Goal: Transaction & Acquisition: Book appointment/travel/reservation

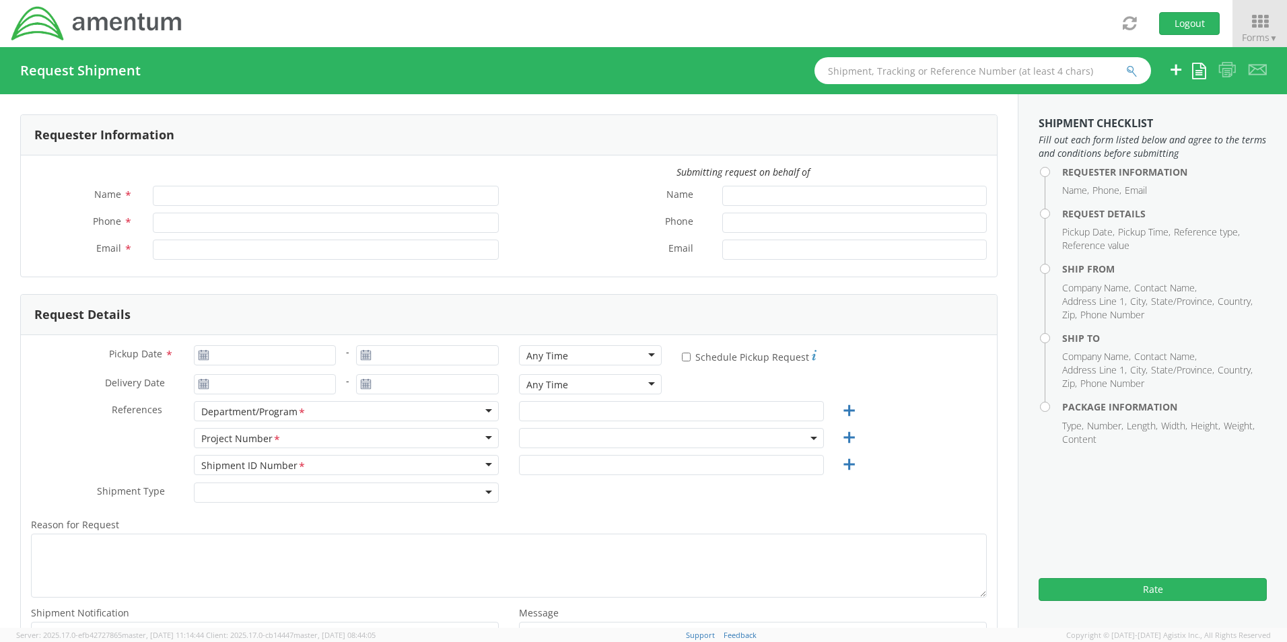
type input "[PERSON_NAME]"
type input "[PHONE_NUMBER]"
type input "[EMAIL_ADDRESS][PERSON_NAME][DOMAIN_NAME]"
select select "6119.F0043.03012.AA.02.00.200"
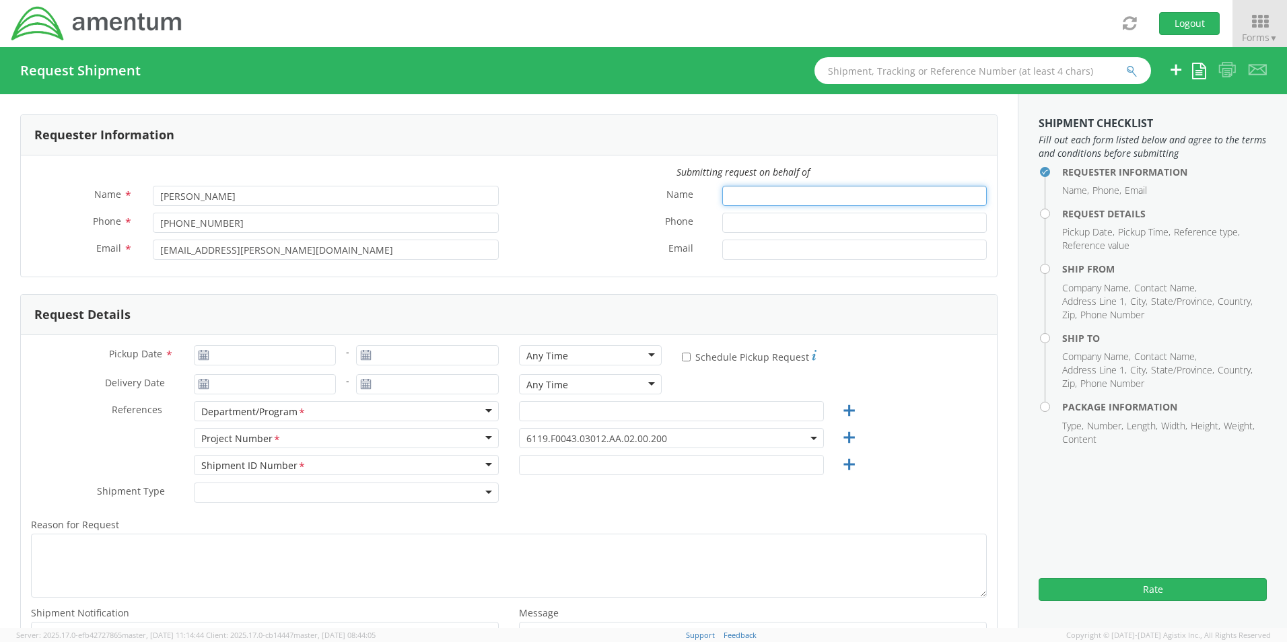
click at [803, 194] on input "Name *" at bounding box center [854, 196] width 264 height 20
type input "j"
type input "[PERSON_NAME]"
type input "[PHONE_NUMBER]"
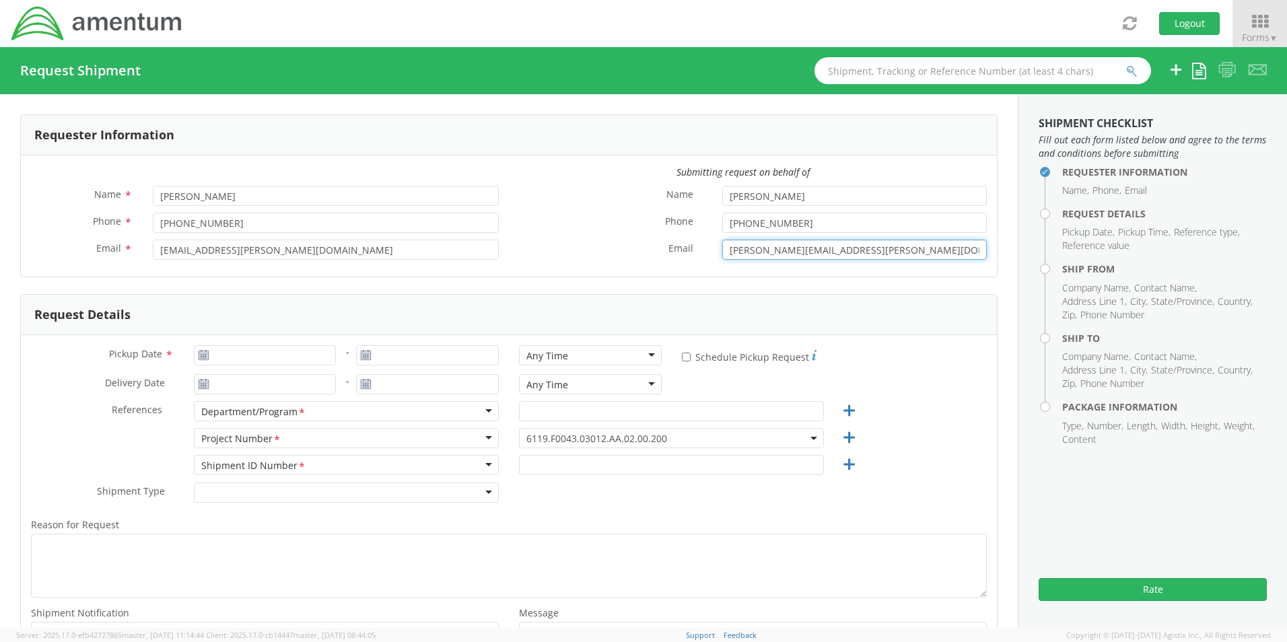
type input "[PERSON_NAME][EMAIL_ADDRESS][PERSON_NAME][DOMAIN_NAME]"
type input "[DATE]"
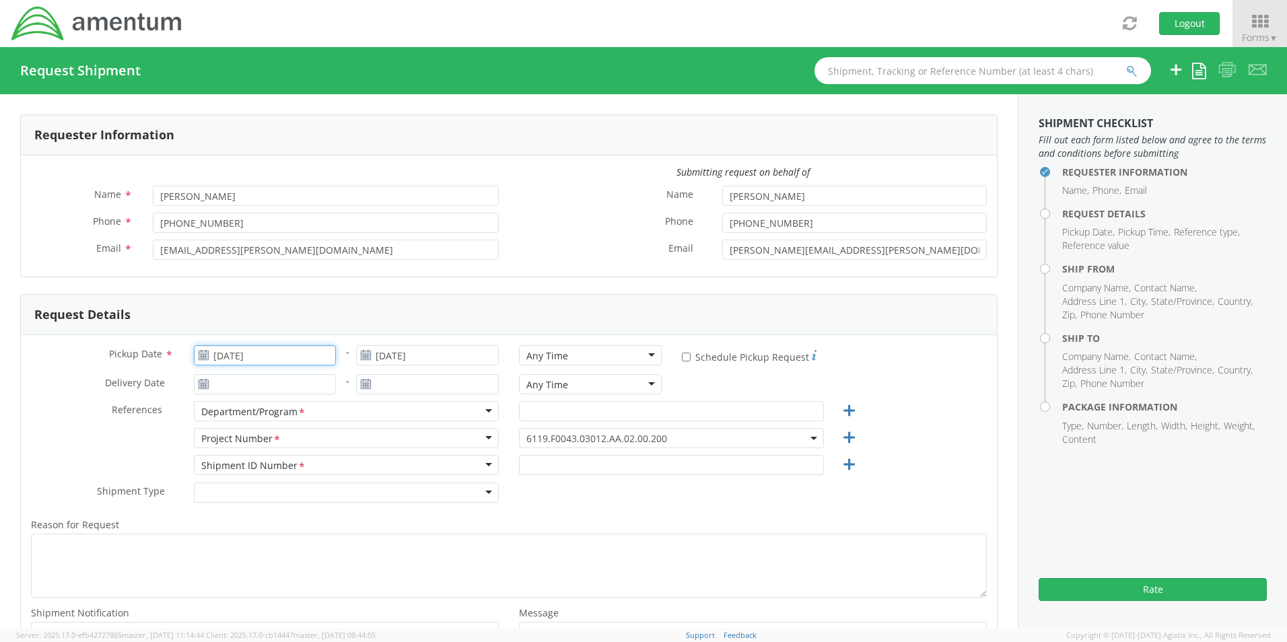
click at [240, 357] on input "[DATE]" at bounding box center [265, 355] width 143 height 20
click at [311, 480] on td "21" at bounding box center [312, 481] width 24 height 20
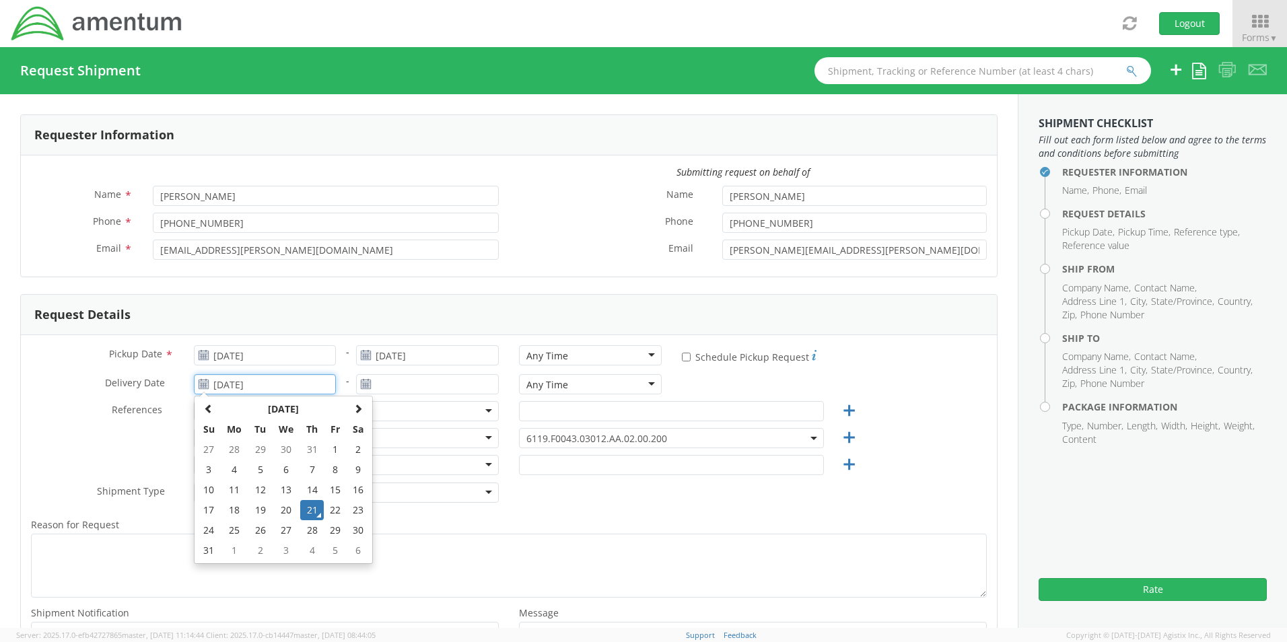
click at [284, 382] on input "[DATE]" at bounding box center [265, 384] width 143 height 20
click at [281, 530] on td "27" at bounding box center [286, 530] width 28 height 20
type input "[DATE]"
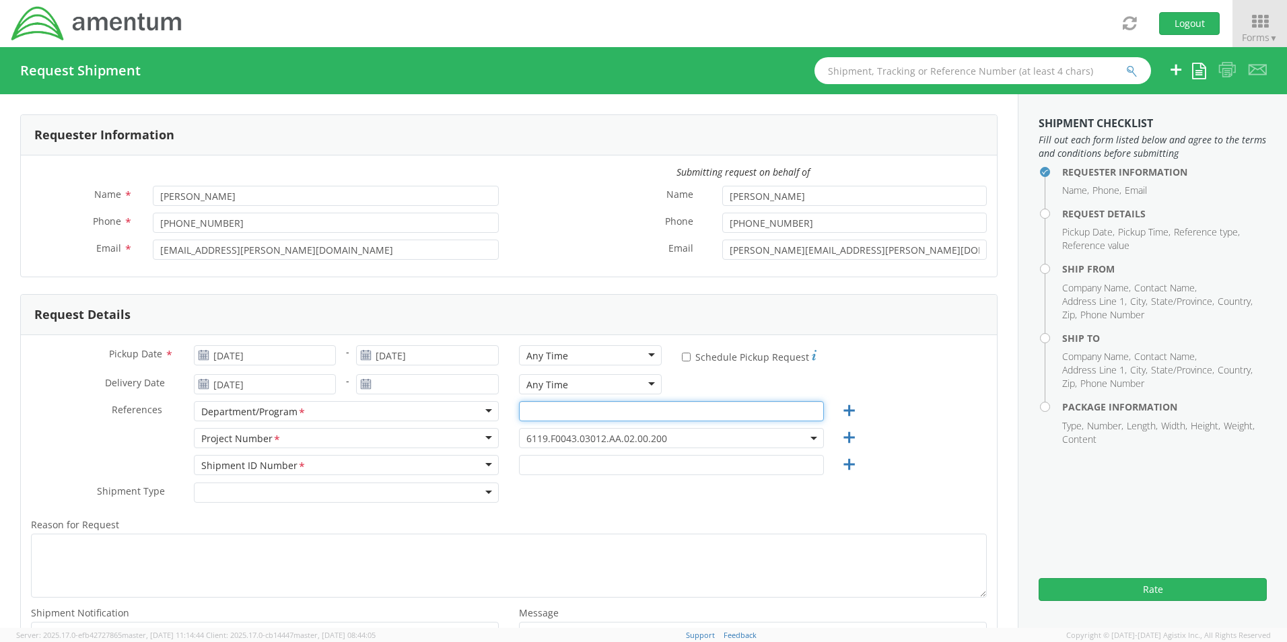
click at [588, 412] on input "text" at bounding box center [671, 411] width 305 height 20
type input "GSG HAWTHORNE"
click at [620, 439] on span "6119.F0043.03012.AA.02.00.200" at bounding box center [671, 438] width 290 height 13
click at [616, 460] on input "search" at bounding box center [669, 460] width 295 height 20
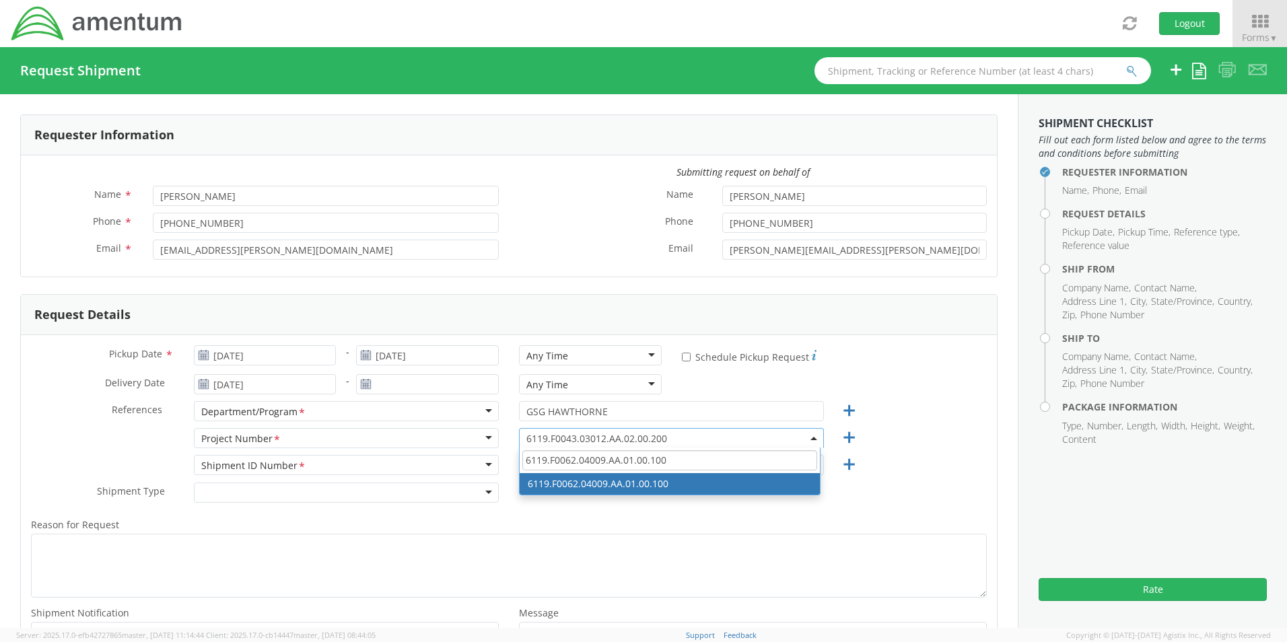
type input "6119.F0062.04009.AA.01.00.100"
select select "6119.F0062.04009.AA.01.00.100"
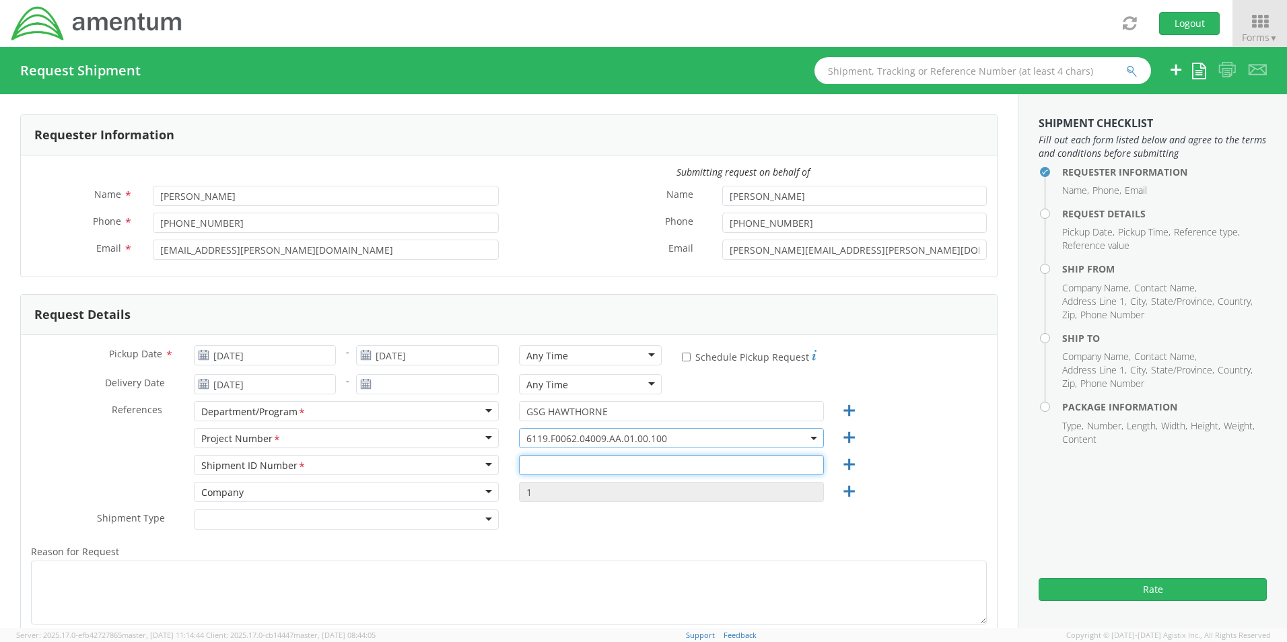
click at [552, 465] on input "text" at bounding box center [671, 465] width 305 height 20
type input "123ABC"
click at [484, 521] on div at bounding box center [346, 519] width 305 height 20
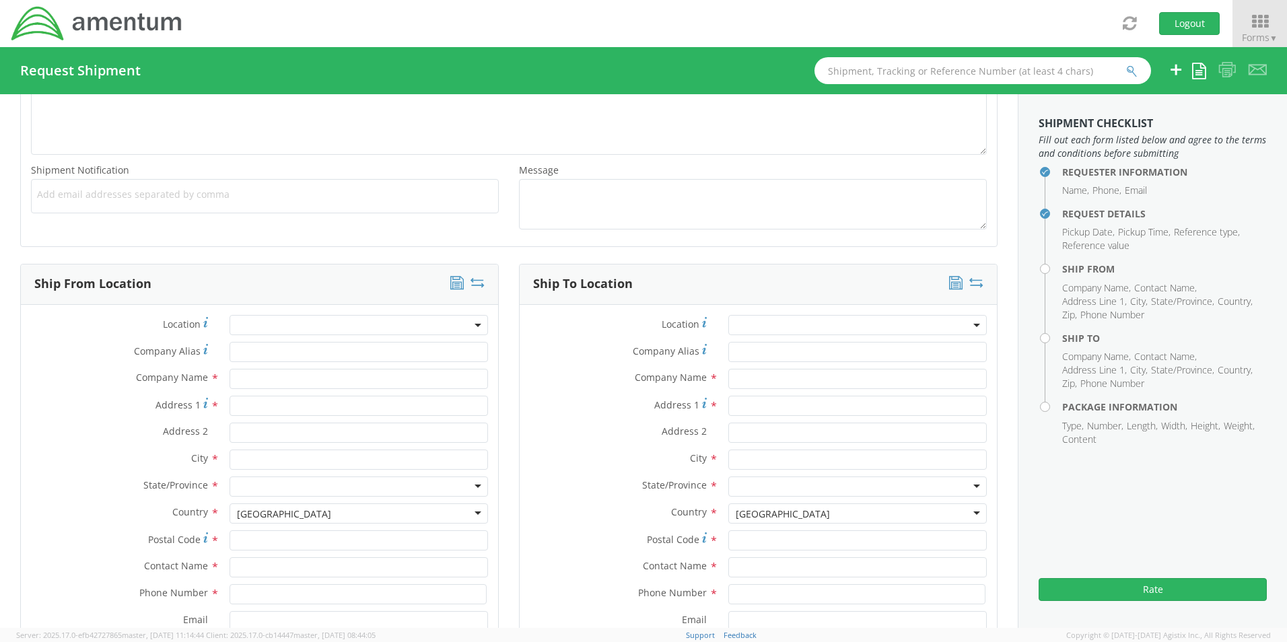
scroll to position [471, 0]
click at [267, 378] on input "text" at bounding box center [358, 377] width 258 height 20
type input "AMENTUM SERVICES LLC"
click at [287, 406] on input "Address 1 *" at bounding box center [358, 404] width 258 height 20
type input "[STREET_ADDRESS][US_STATE]"
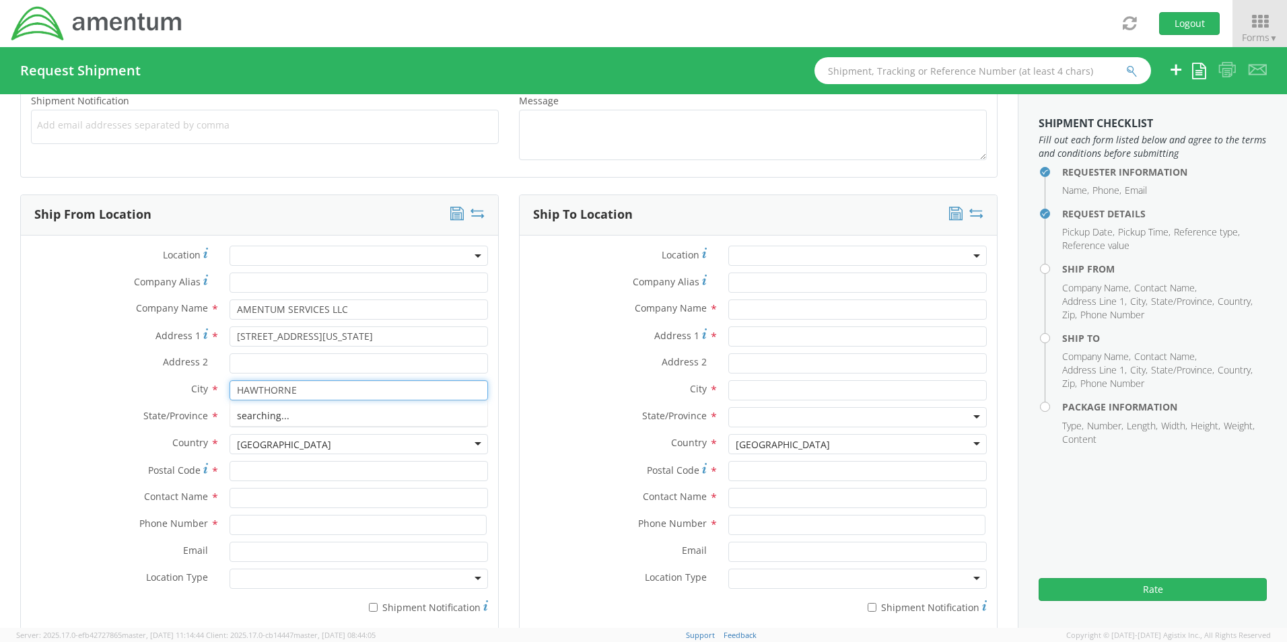
scroll to position [606, 0]
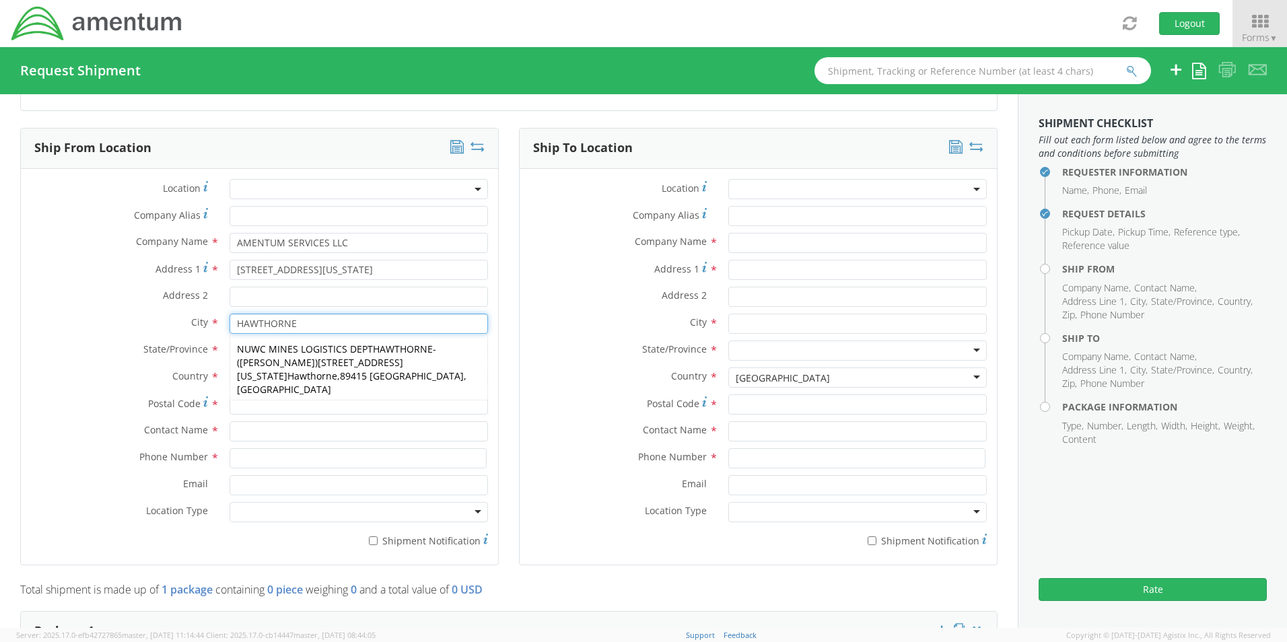
type input "HAWTHORNE"
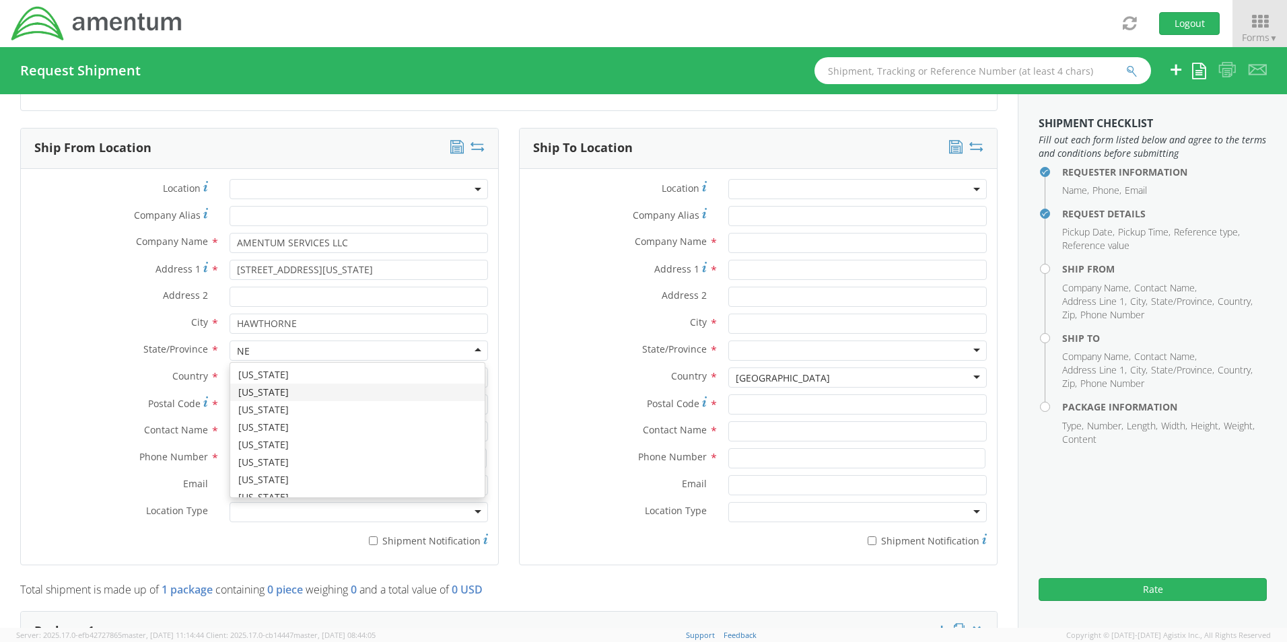
type input "NEV"
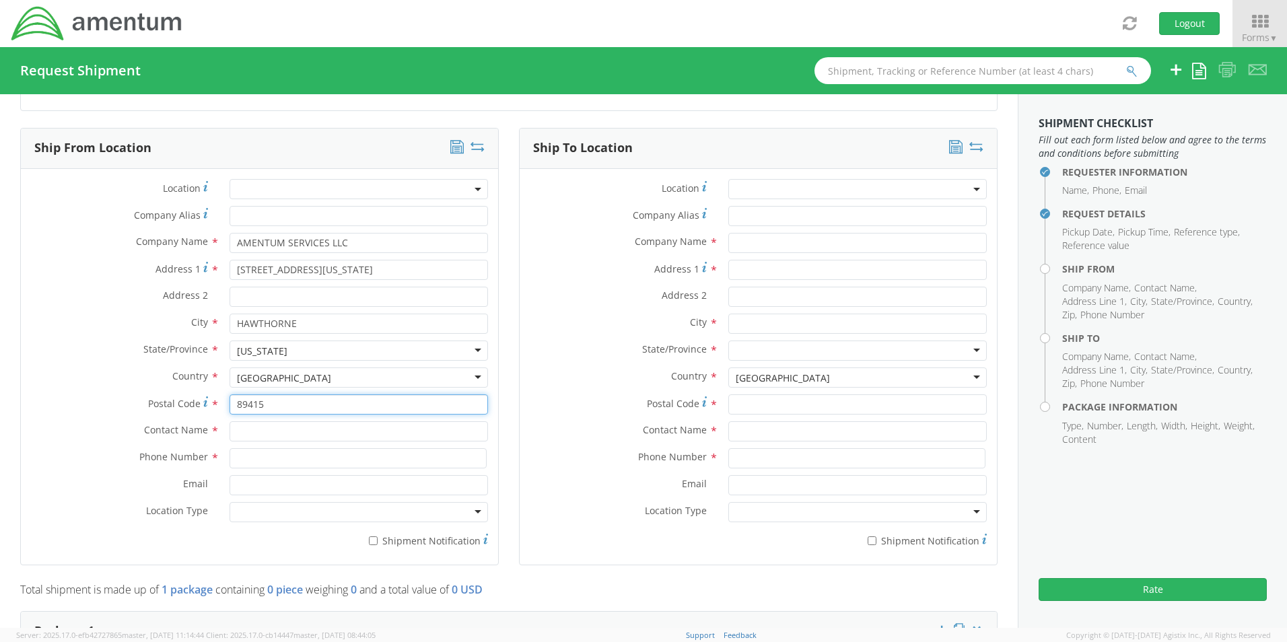
type input "89415"
type input "[PERSON_NAME]"
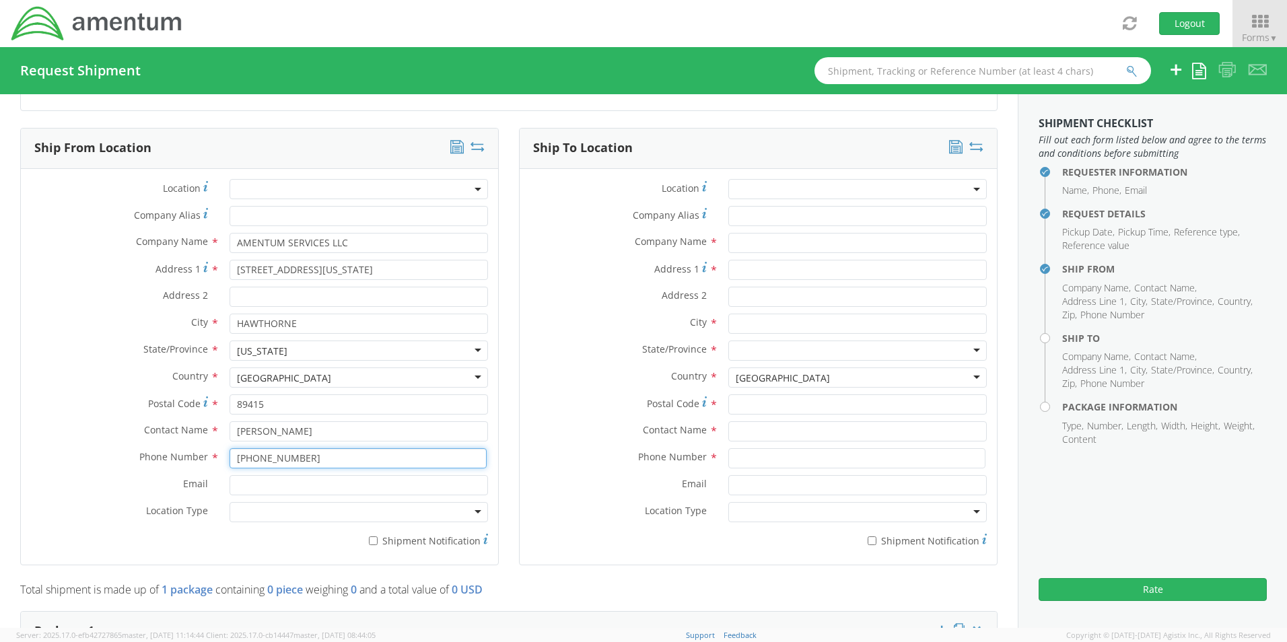
type input "[PHONE_NUMBER]"
type input "[PERSON_NAME][EMAIL_ADDRESS][PERSON_NAME][DOMAIN_NAME]"
click at [333, 515] on div at bounding box center [358, 512] width 258 height 20
click at [793, 243] on input "text" at bounding box center [857, 243] width 258 height 20
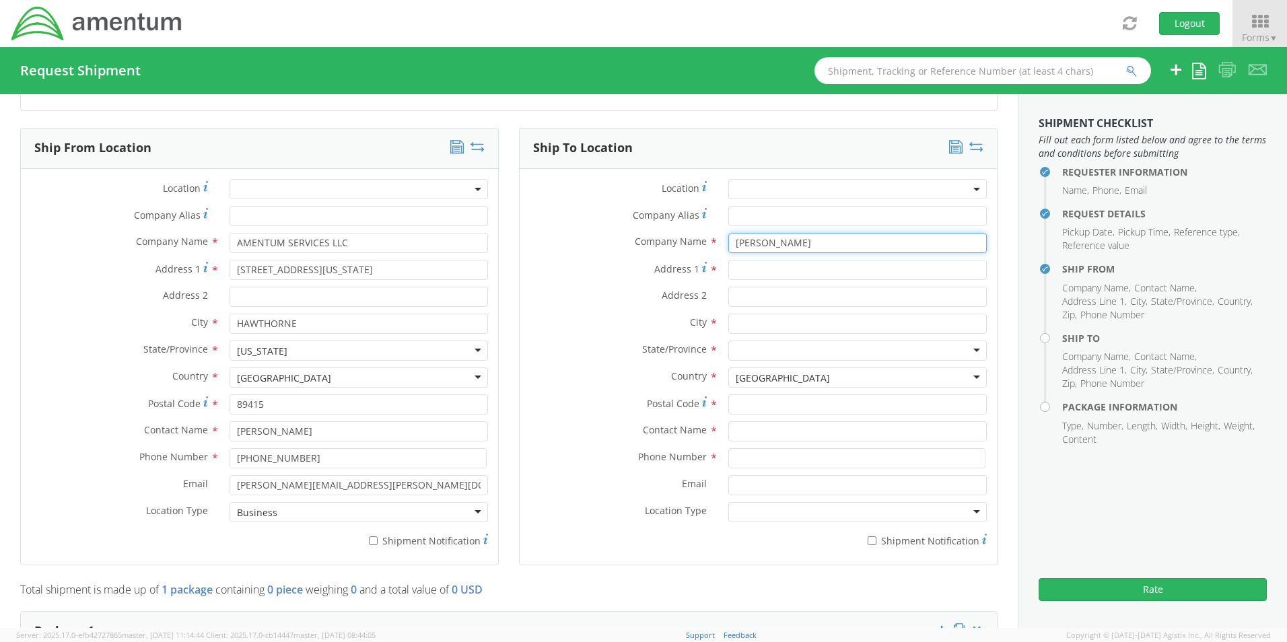
type input "[PERSON_NAME]"
type input "[STREET_ADDRESS]"
type input "[PERSON_NAME]"
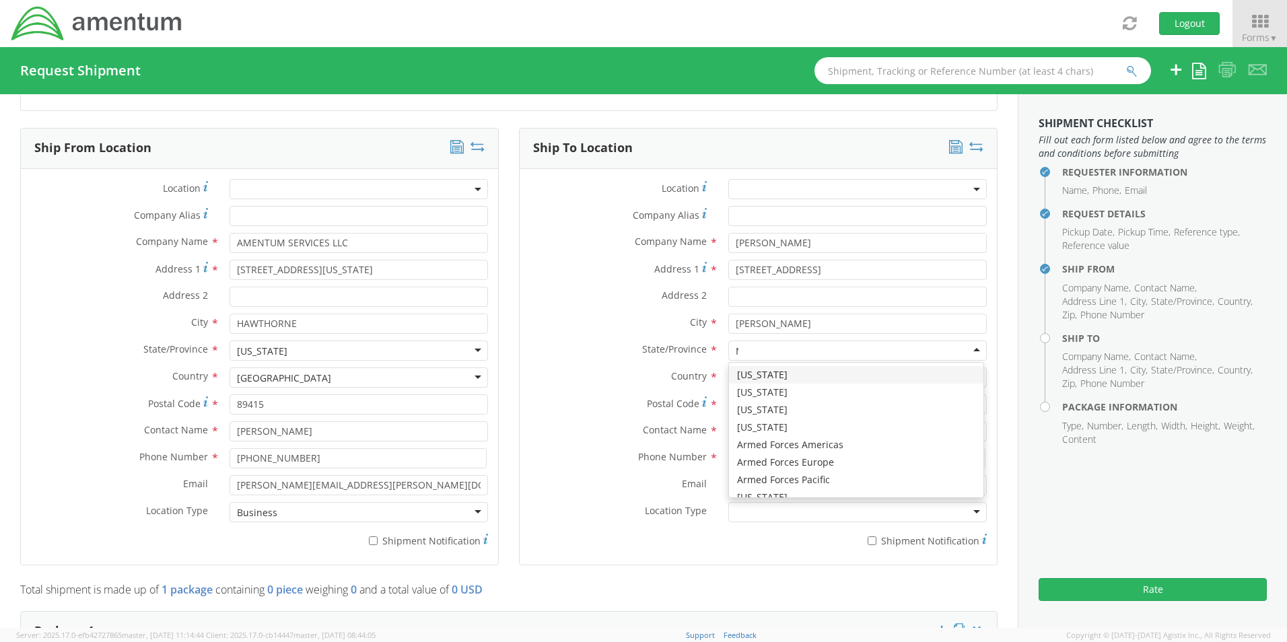
type input "NE"
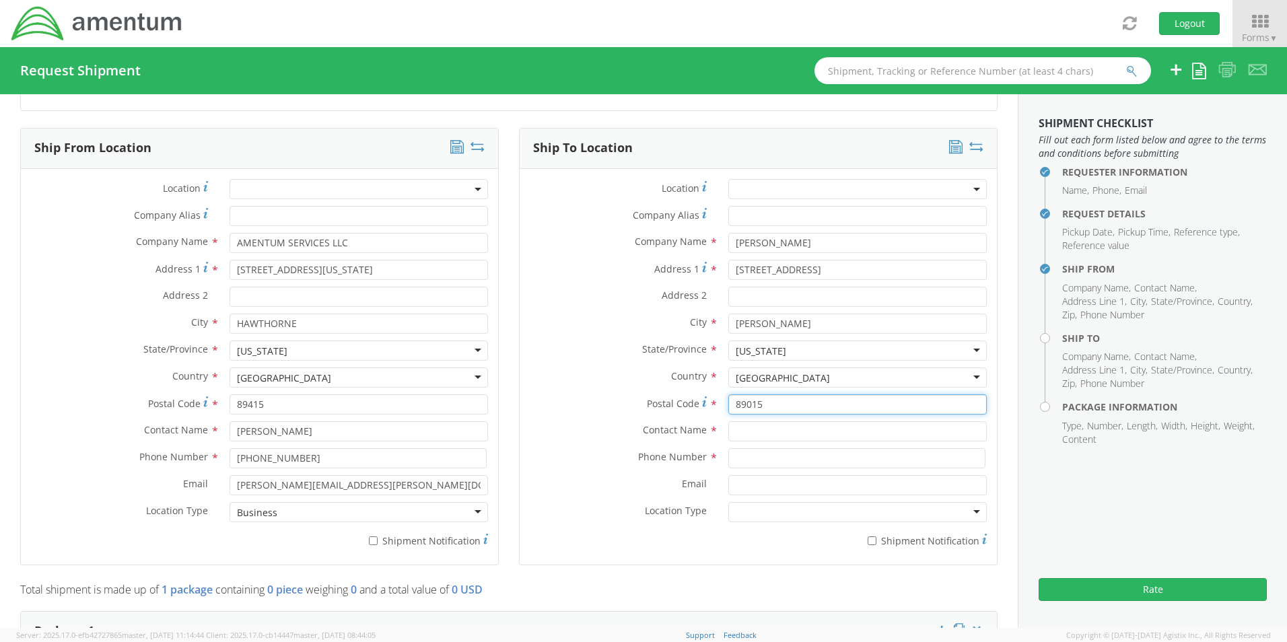
type input "89015"
type input "[PERSON_NAME]"
type input "[PHONE_NUMBER]"
click at [766, 509] on div at bounding box center [857, 512] width 258 height 20
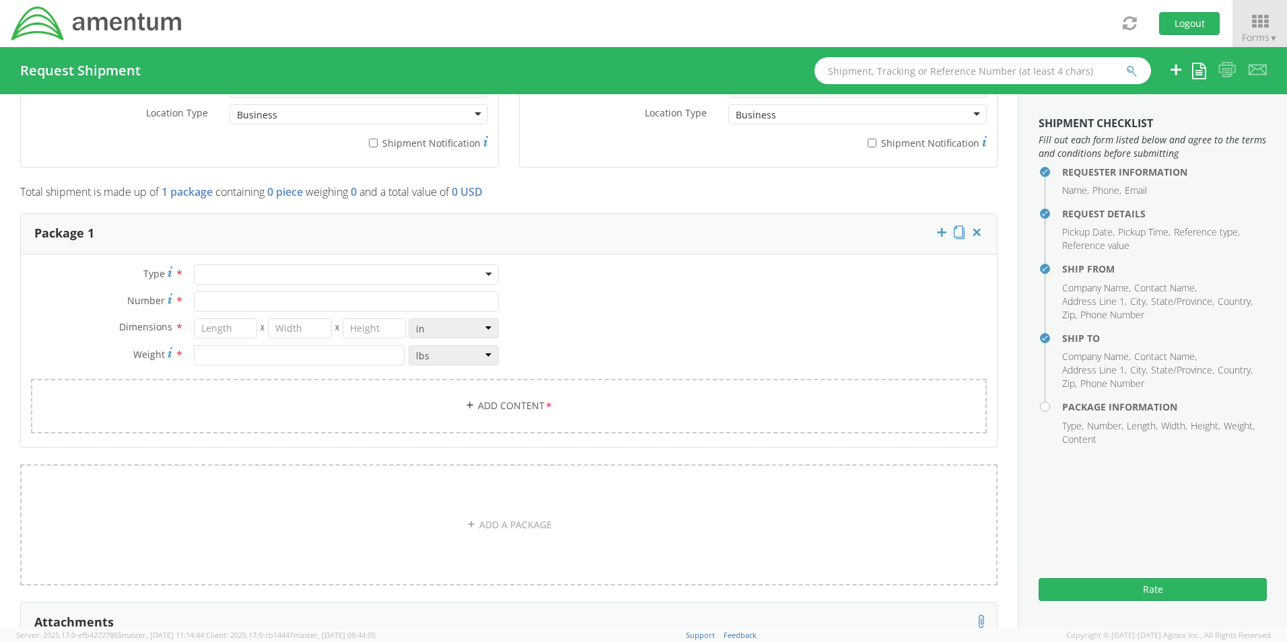
scroll to position [1009, 0]
click at [314, 270] on div at bounding box center [346, 268] width 305 height 20
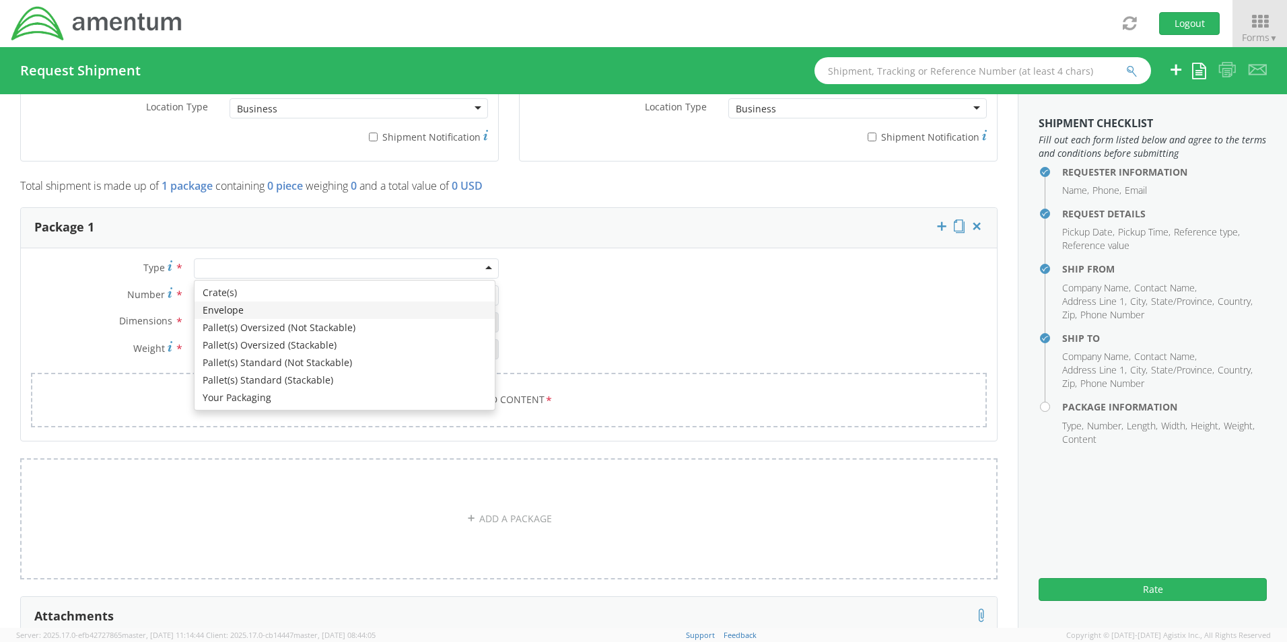
type input "1"
type input "9.5"
type input "12.5"
type input "0.25"
type input "1"
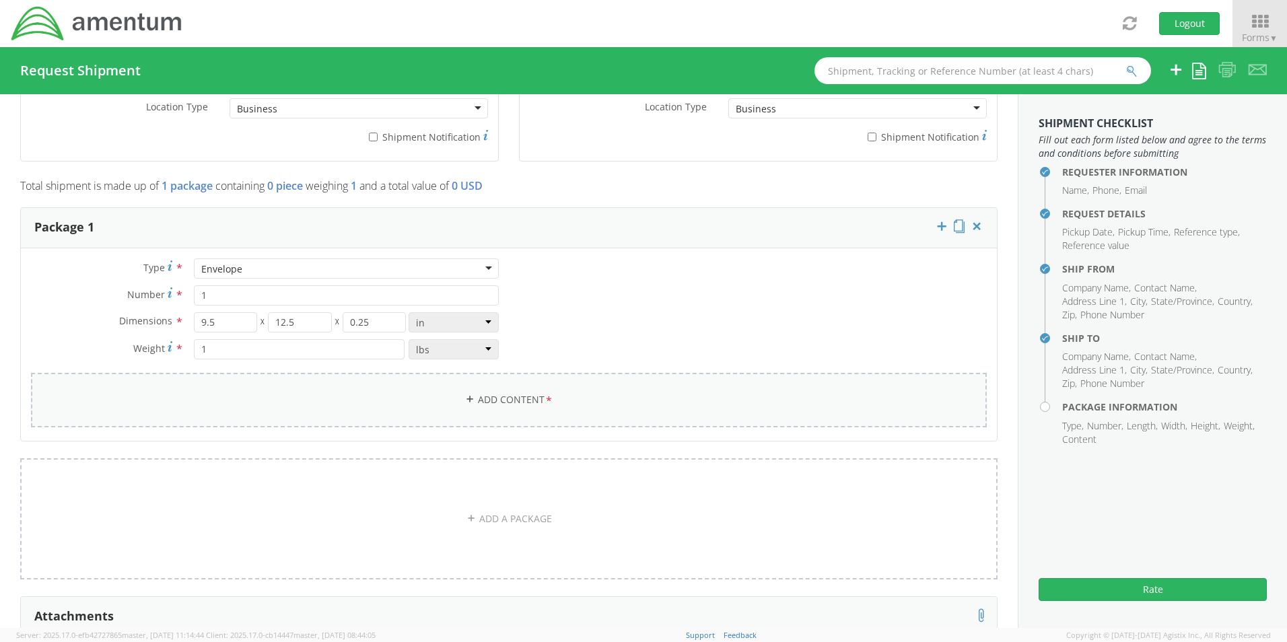
click at [486, 399] on link "Add Content *" at bounding box center [508, 400] width 955 height 55
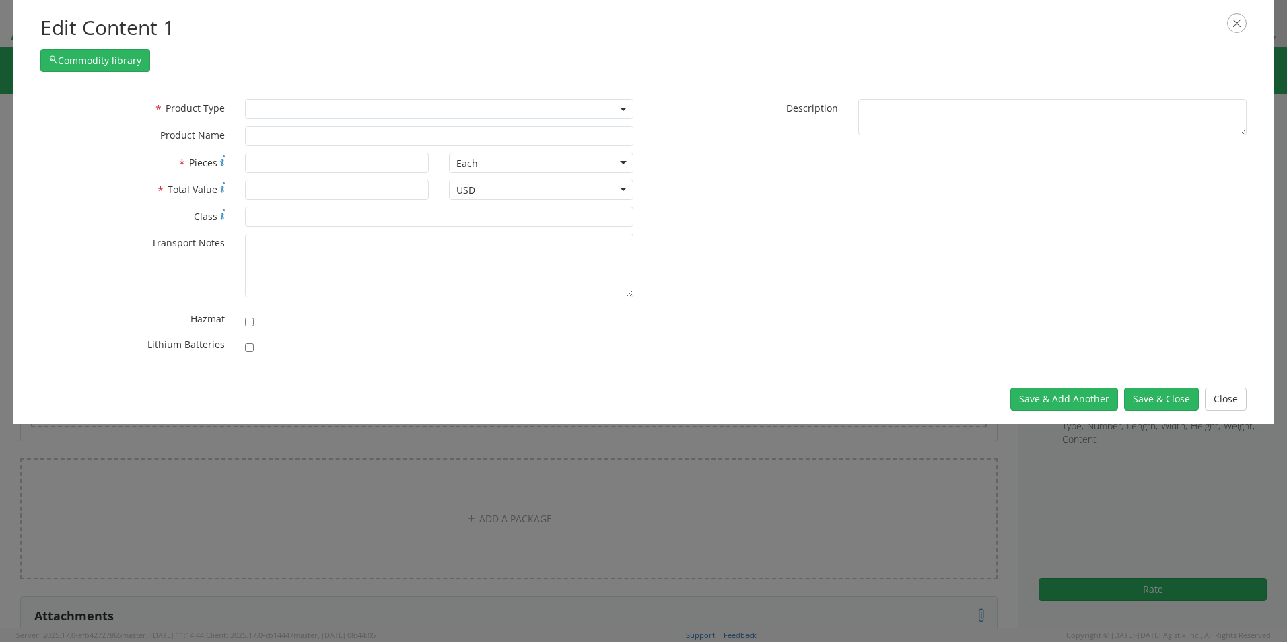
click at [292, 103] on span at bounding box center [439, 109] width 388 height 20
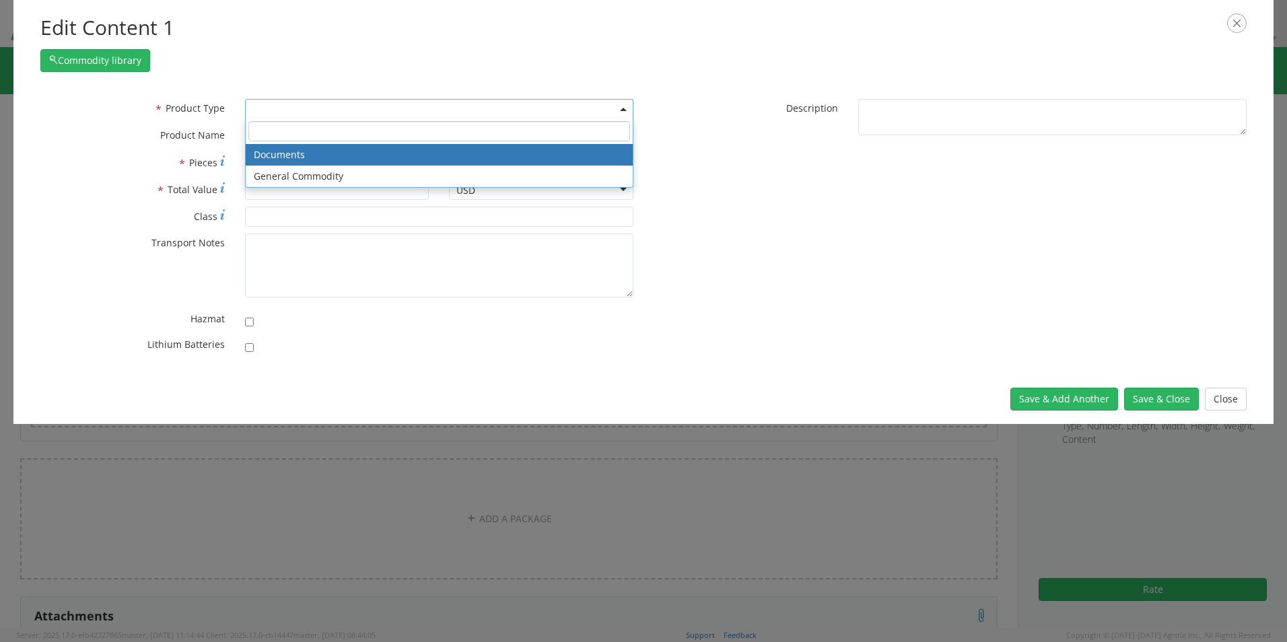
select select "DOCUMENT"
type input "Documents"
type input "1"
type textarea "Documents"
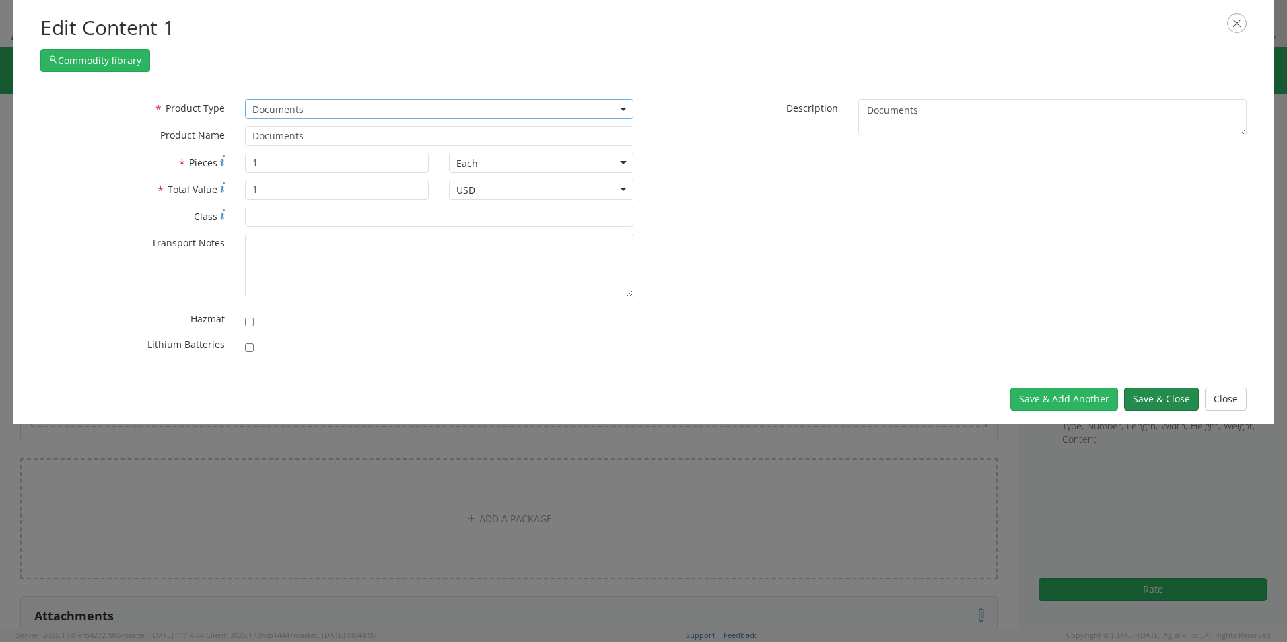
click at [1161, 399] on button "Save & Close" at bounding box center [1161, 399] width 75 height 23
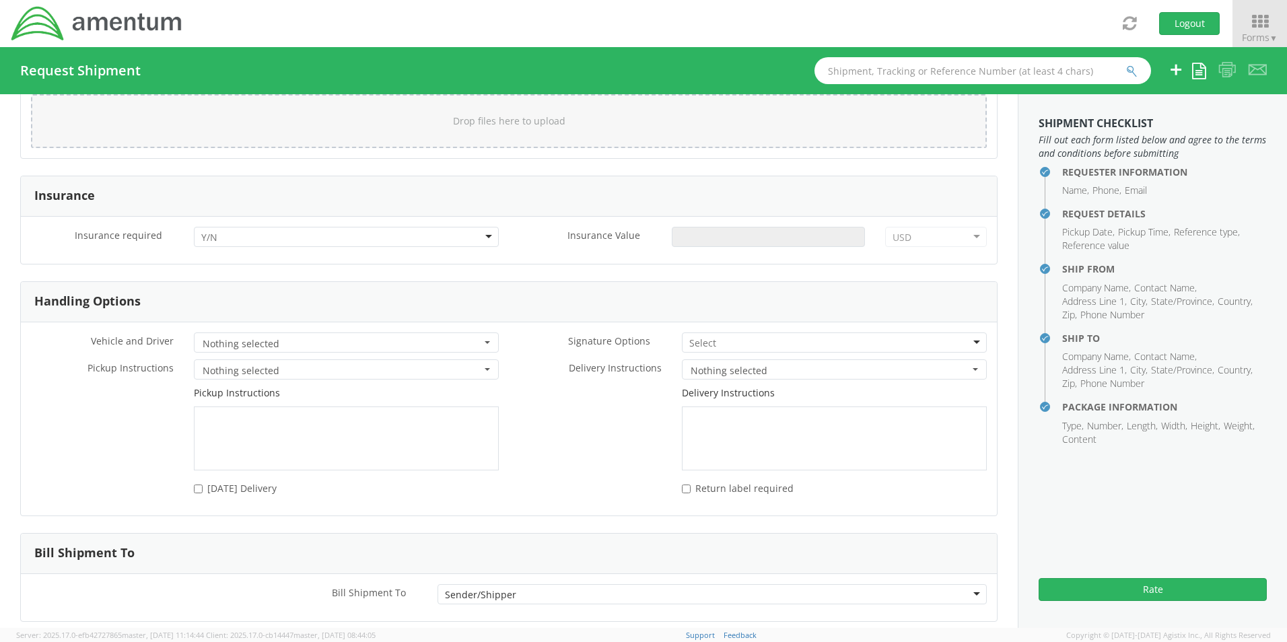
scroll to position [1550, 0]
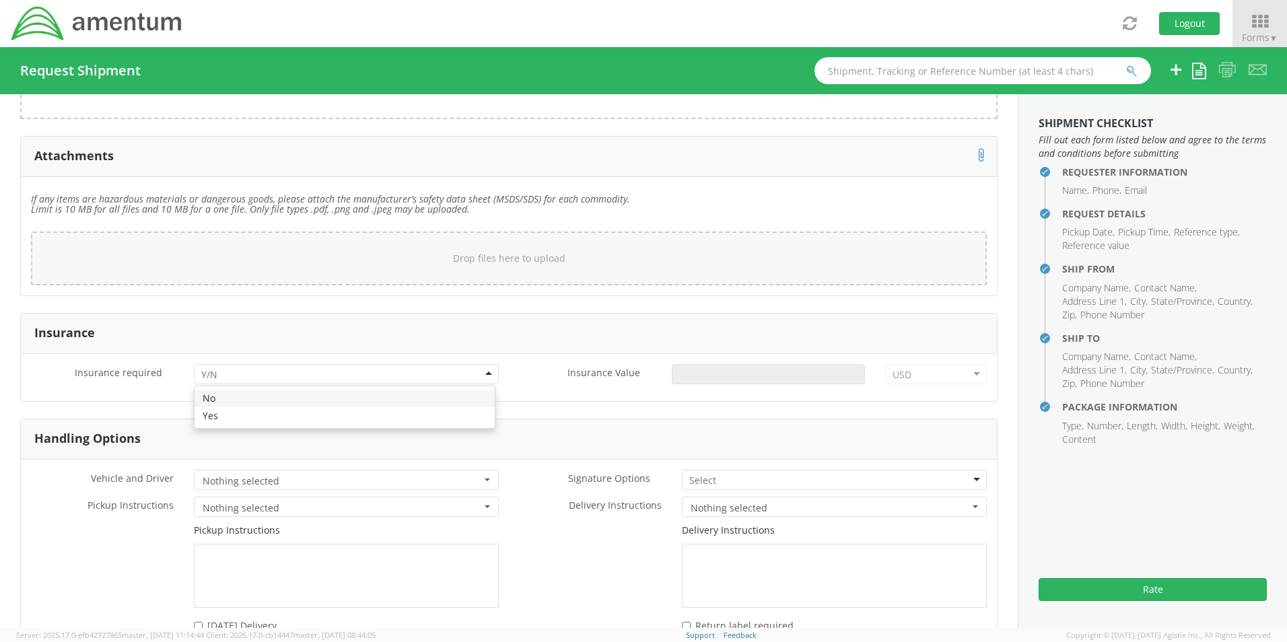
click at [456, 373] on div at bounding box center [346, 374] width 305 height 20
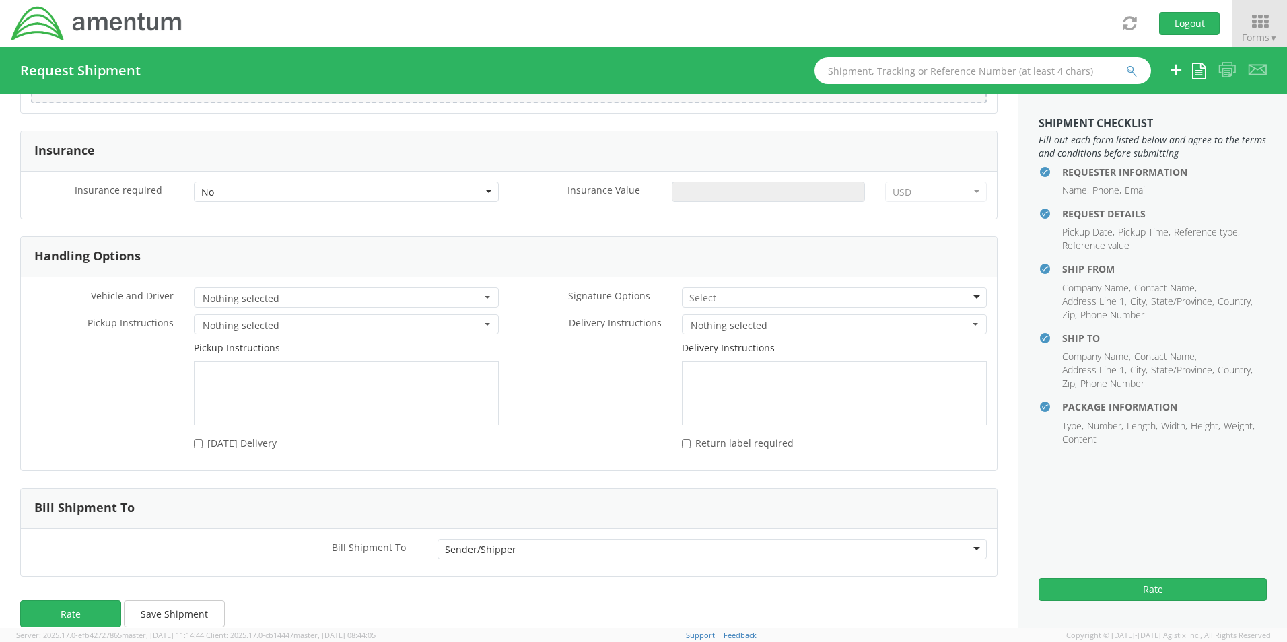
scroll to position [1751, 0]
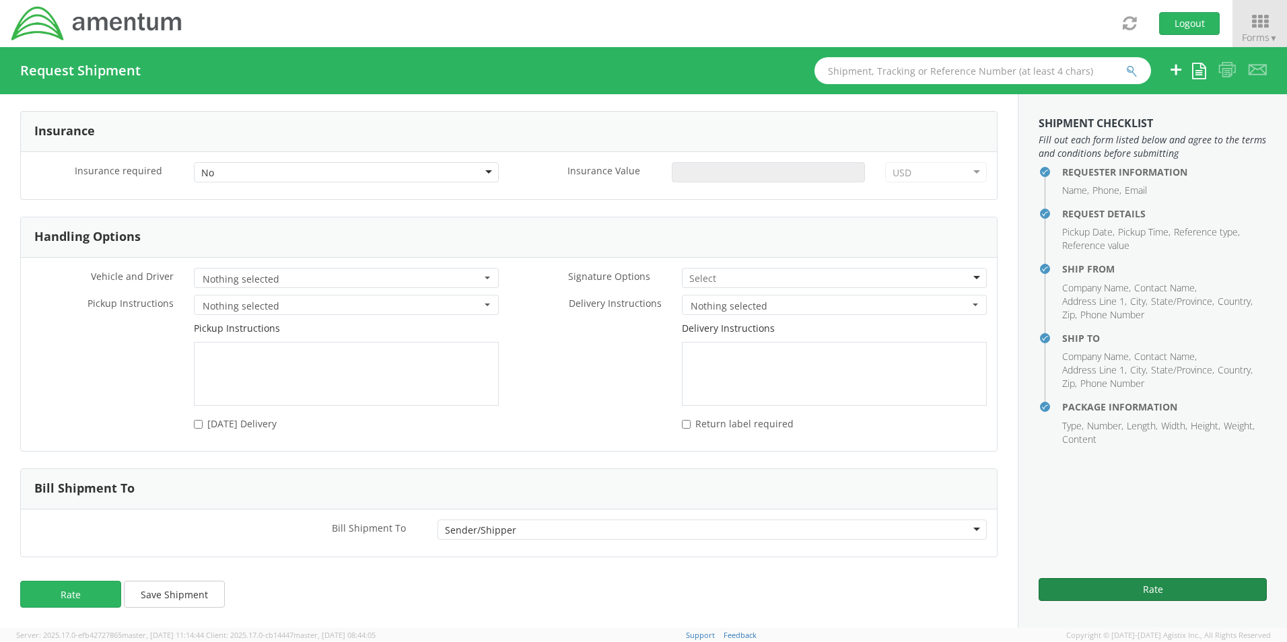
click at [1150, 587] on button "Rate" at bounding box center [1152, 589] width 228 height 23
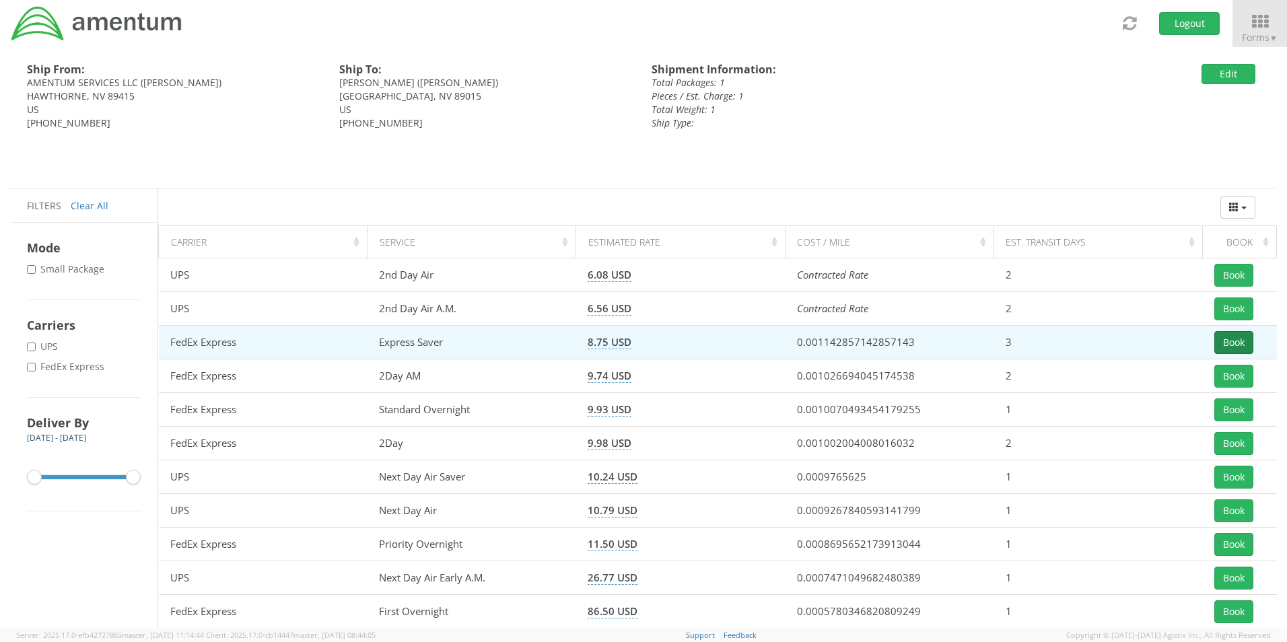
click at [1225, 342] on button "Book" at bounding box center [1233, 342] width 39 height 23
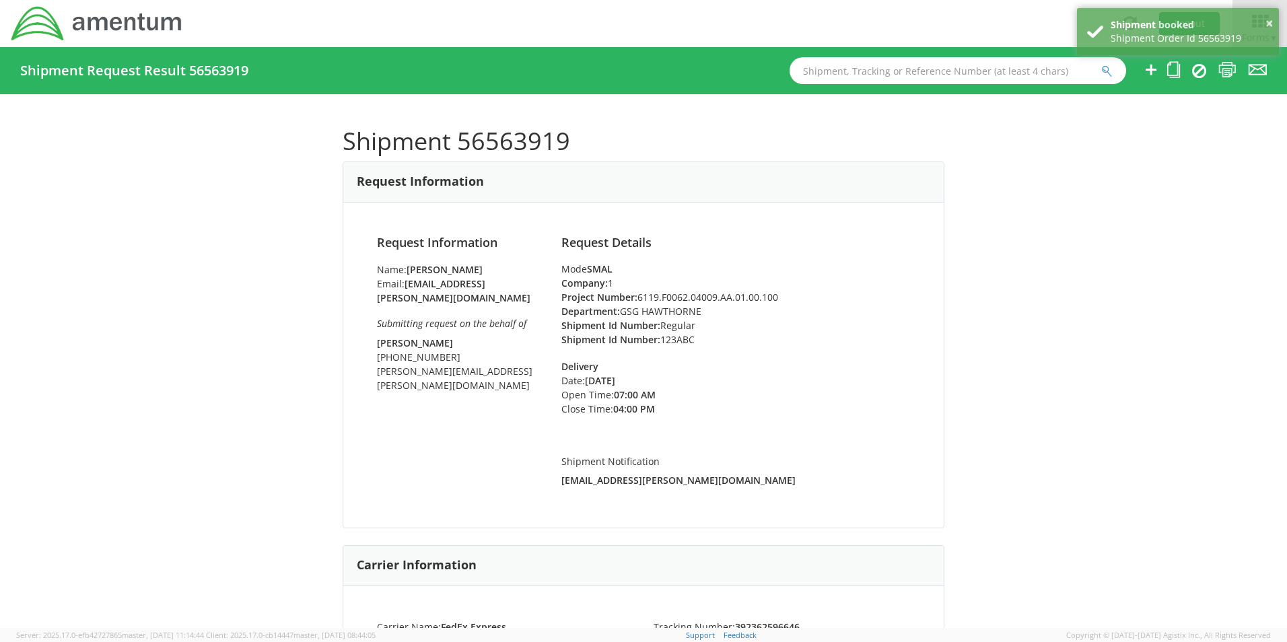
drag, startPoint x: 796, startPoint y: 275, endPoint x: 793, endPoint y: 289, distance: 13.9
click at [796, 275] on div "Mode SMAL" at bounding box center [735, 268] width 349 height 13
